Goal: Task Accomplishment & Management: Use online tool/utility

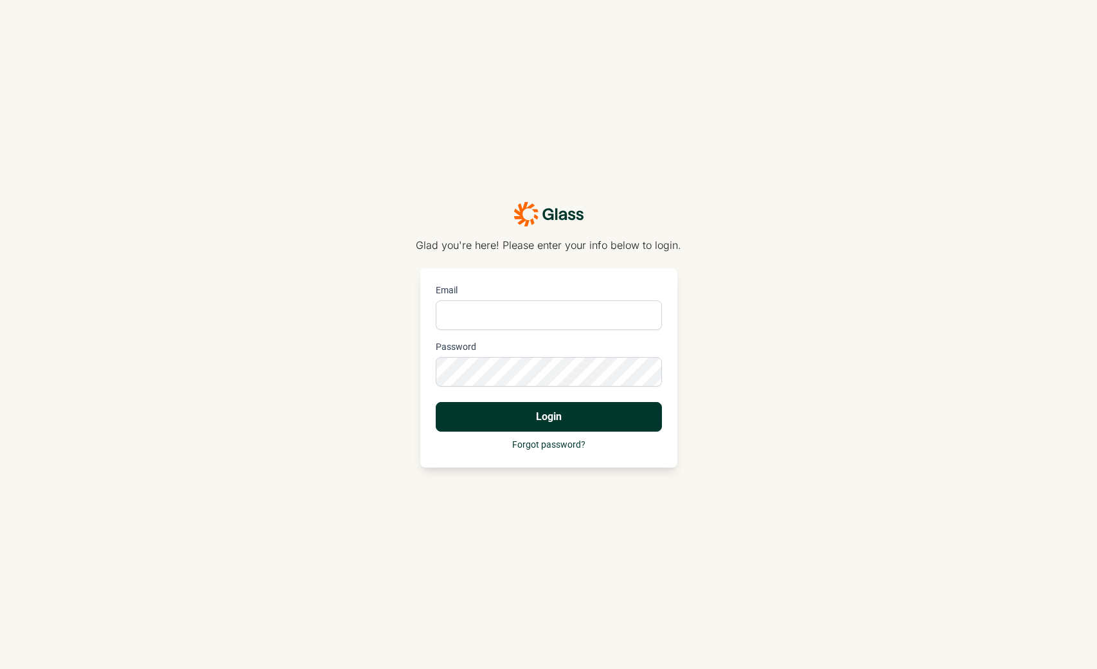
click at [483, 313] on input "Email" at bounding box center [549, 315] width 226 height 30
type input "[EMAIL_ADDRESS][DOMAIN_NAME]"
click at [519, 413] on button "Login" at bounding box center [549, 417] width 226 height 30
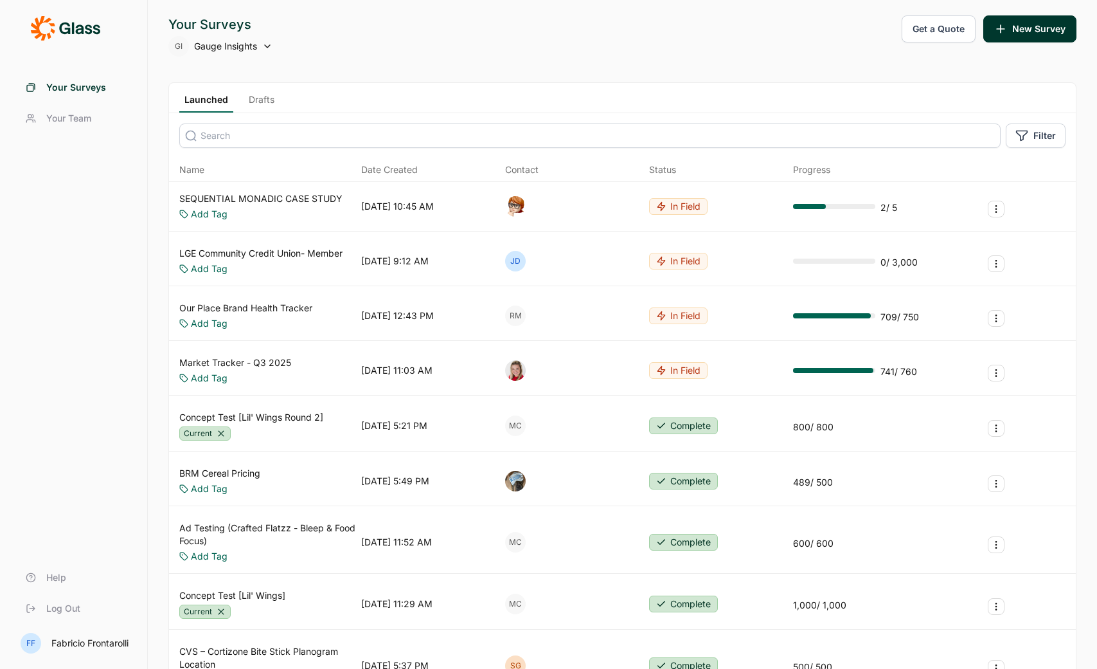
click at [273, 201] on link "SEQUENTIAL MONADIC CASE STUDY" at bounding box center [260, 198] width 163 height 13
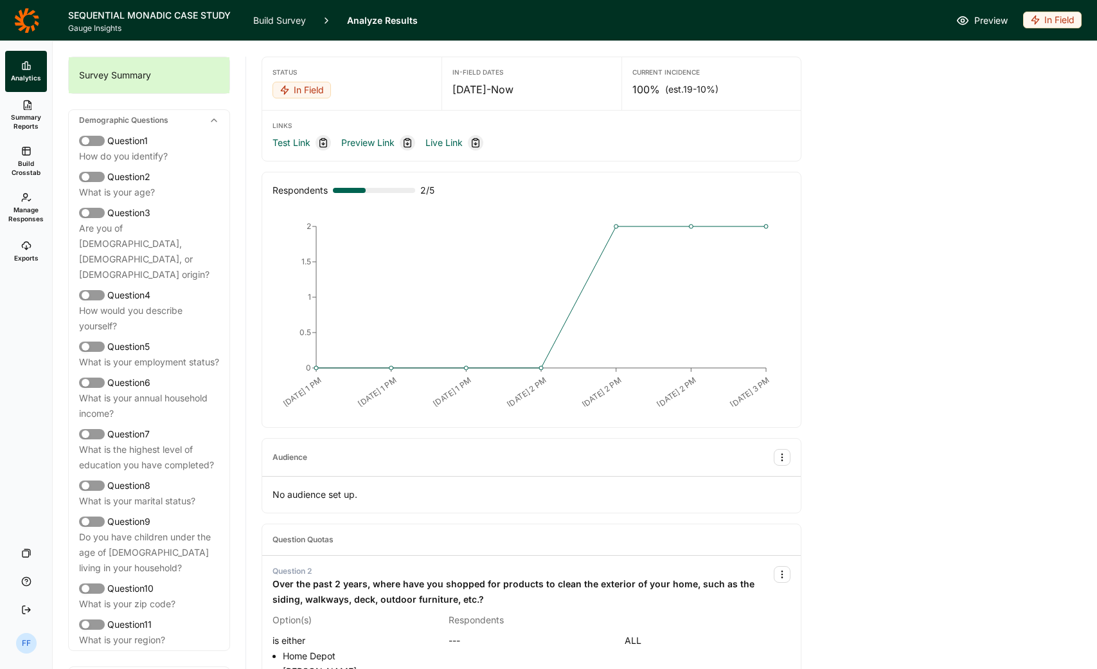
click at [22, 160] on span "Build Crosstab" at bounding box center [26, 168] width 32 height 18
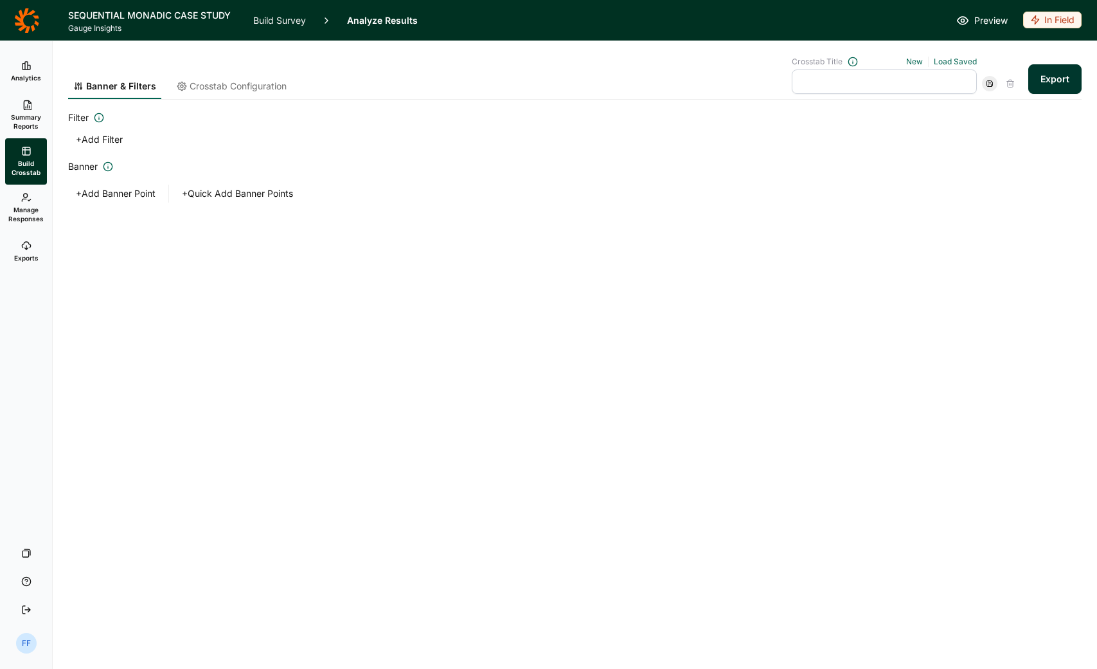
click at [201, 81] on span "Crosstab Configuration" at bounding box center [238, 86] width 97 height 13
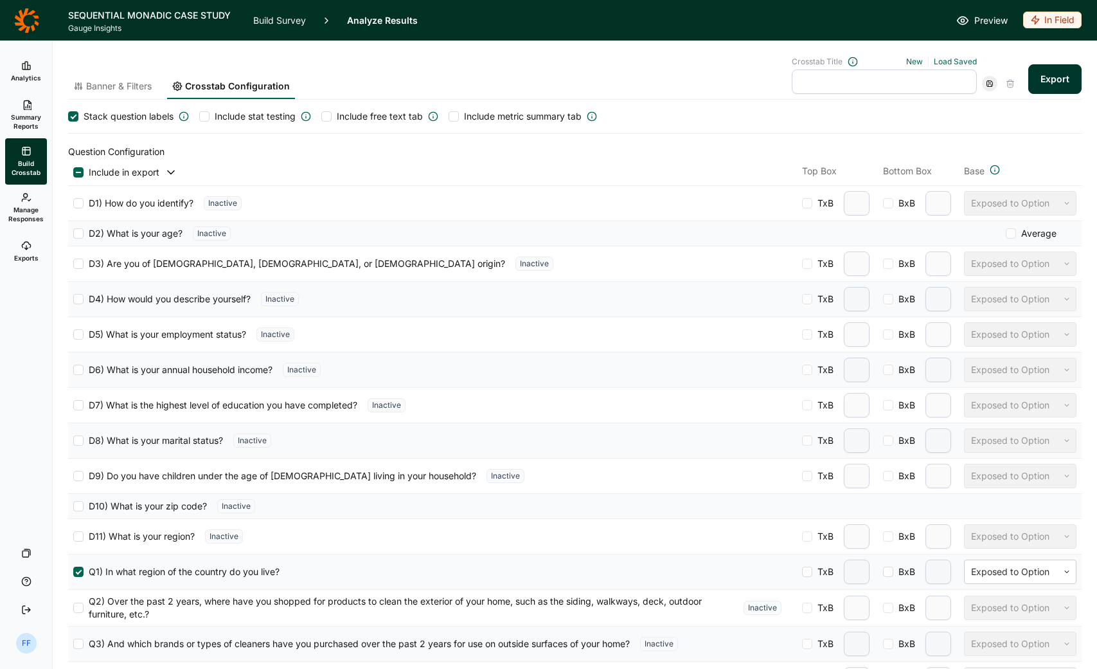
click at [258, 24] on link "Build Survey" at bounding box center [279, 20] width 53 height 41
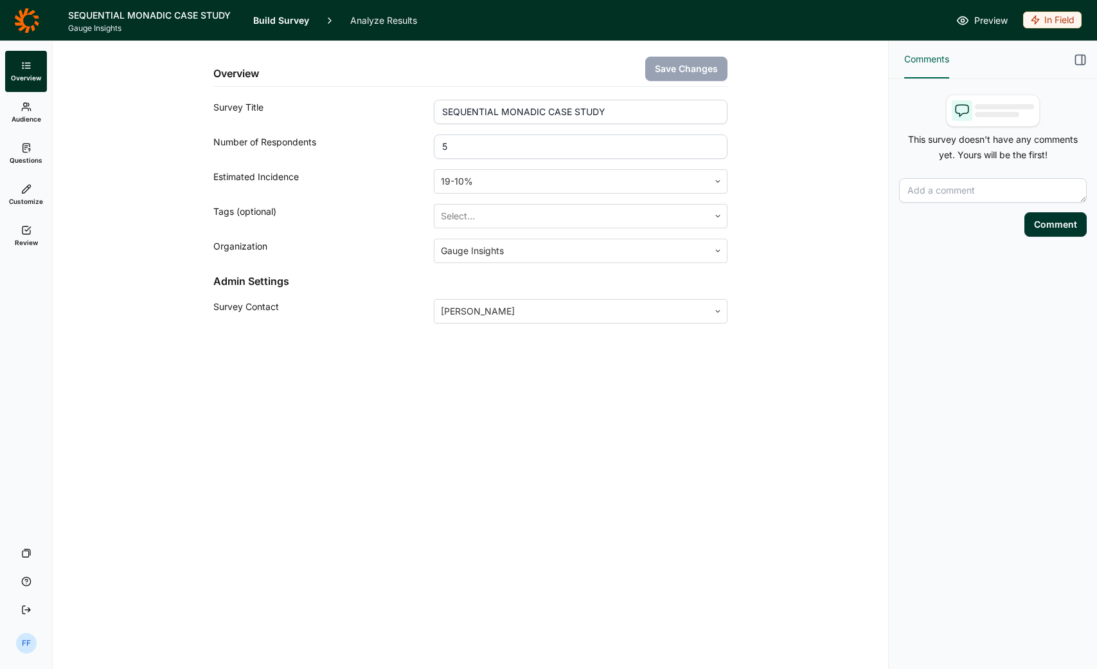
click at [23, 121] on span "Audience" at bounding box center [27, 118] width 30 height 9
